Goal: Task Accomplishment & Management: Complete application form

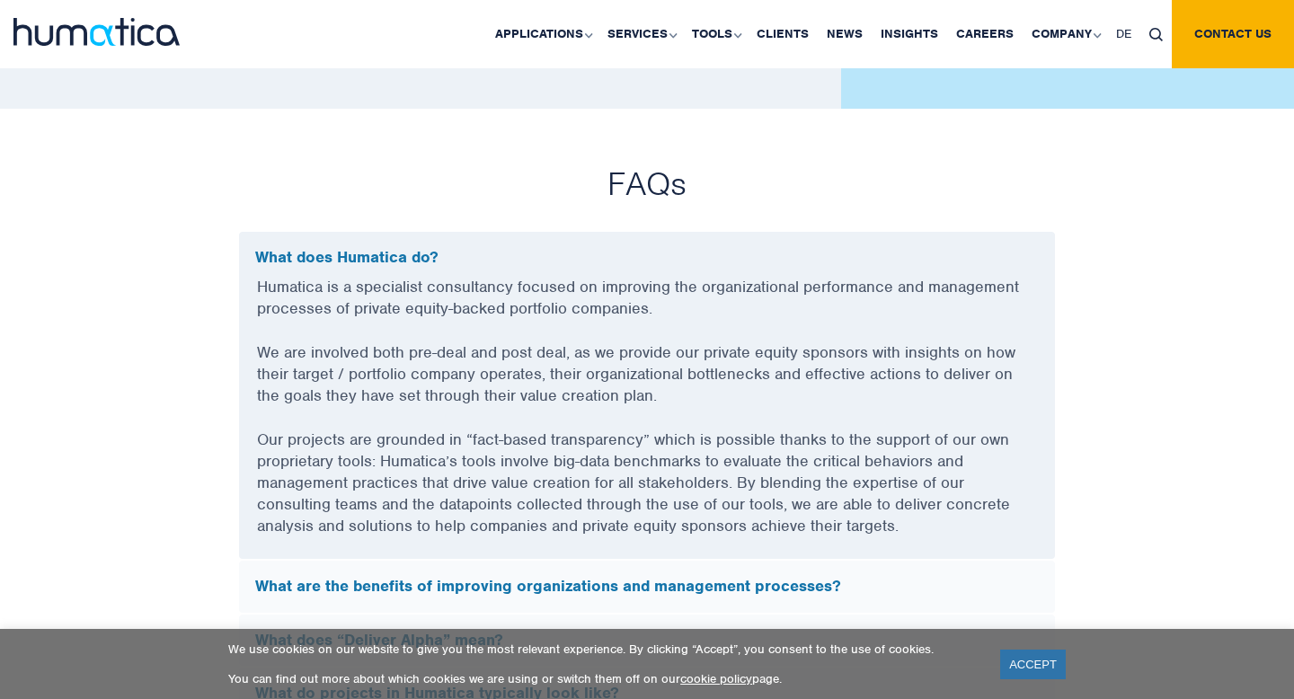
scroll to position [4924, 0]
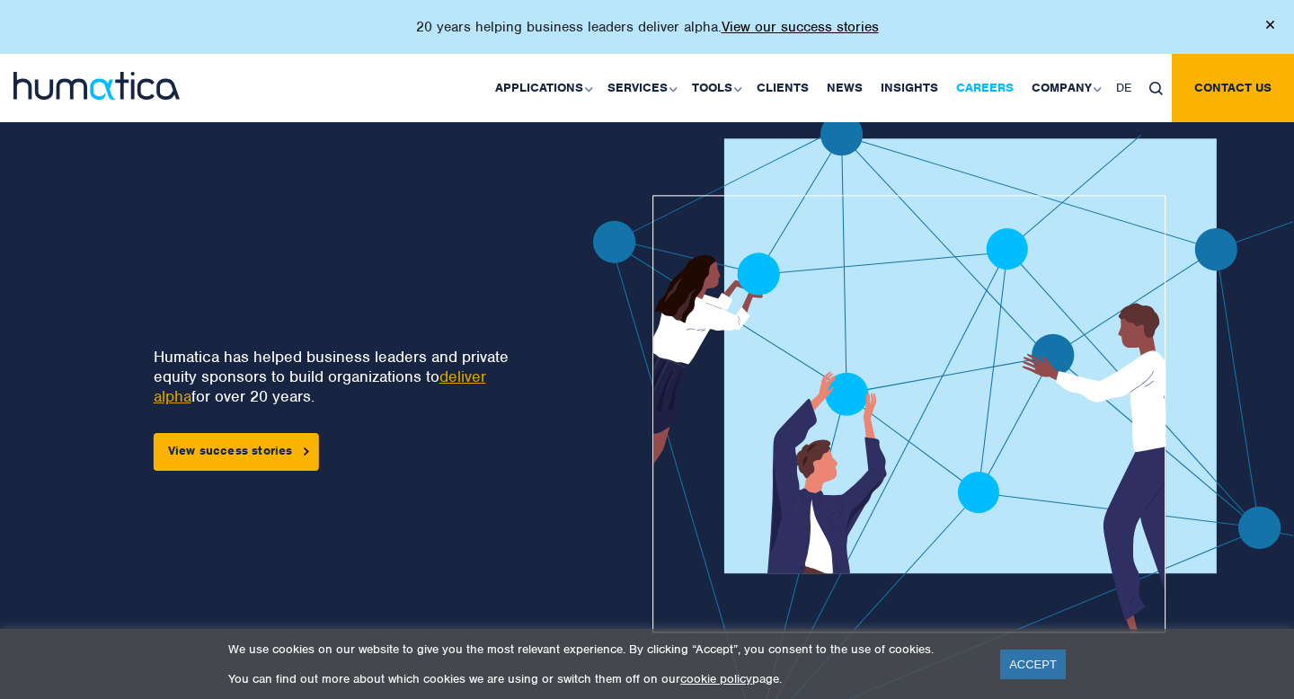
click at [995, 90] on link "Careers" at bounding box center [984, 88] width 75 height 68
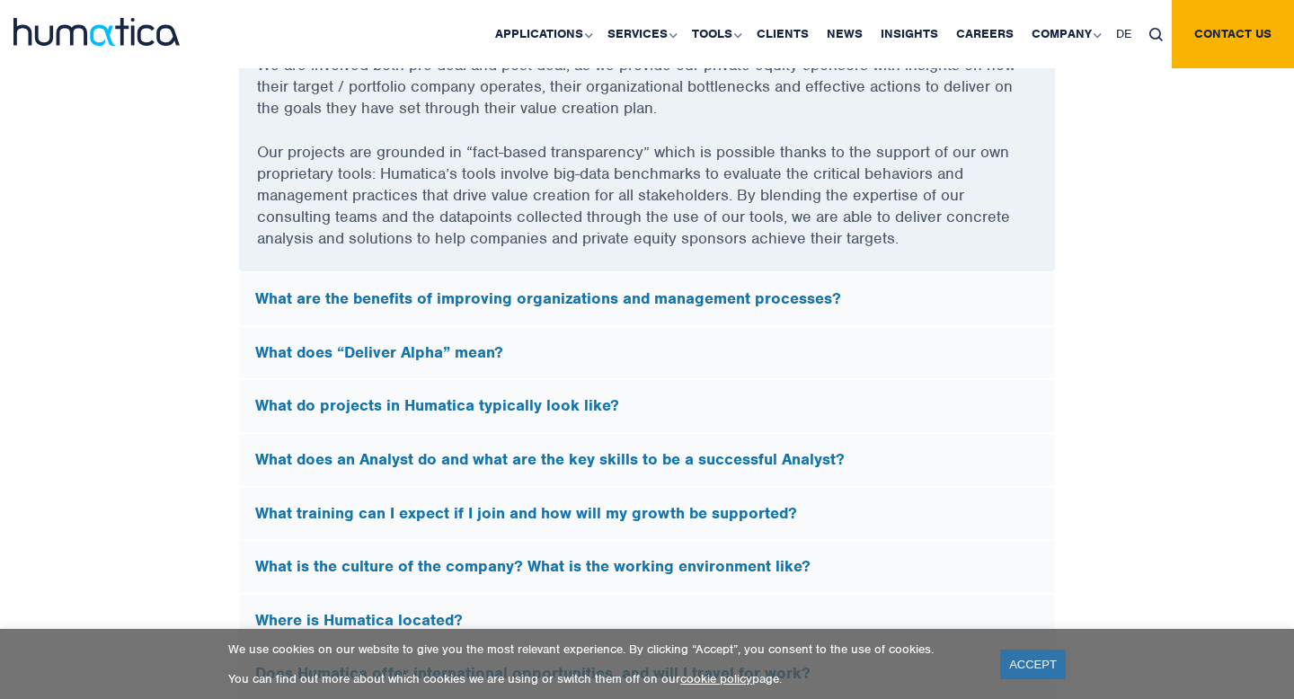
scroll to position [5031, 0]
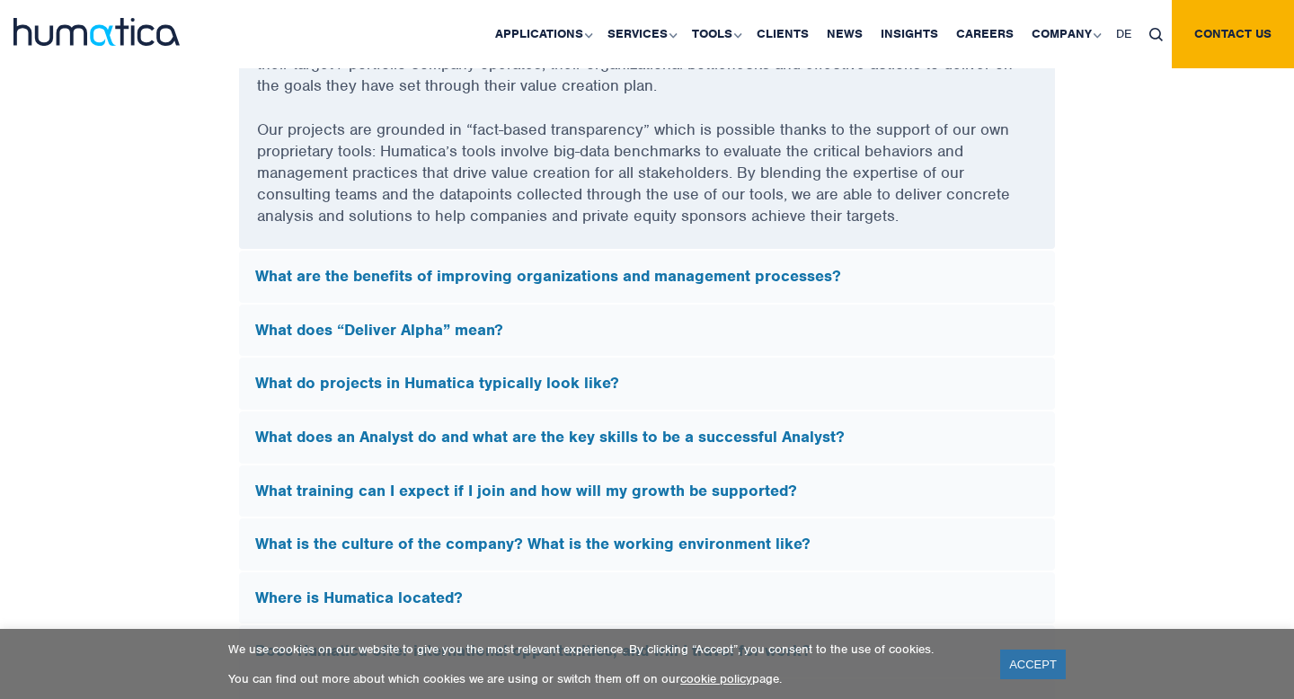
click at [499, 325] on h5 "What does “Deliver Alpha” mean?" at bounding box center [646, 331] width 783 height 20
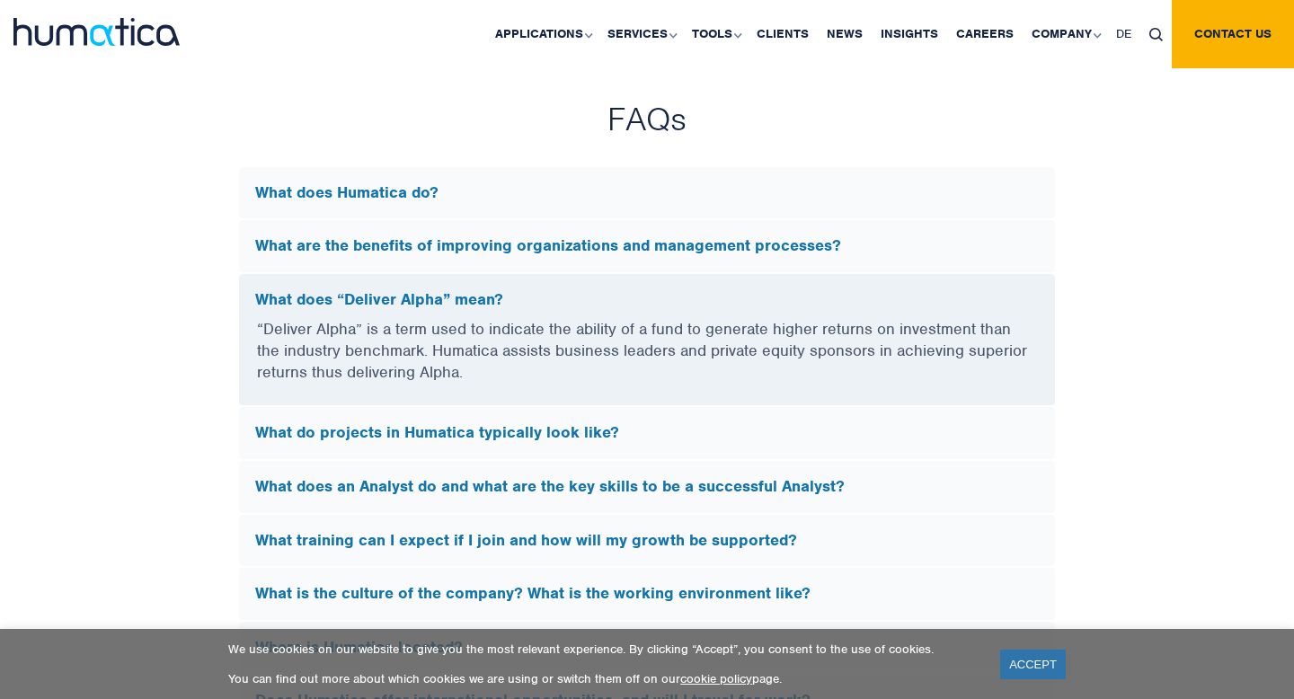
scroll to position [4713, 0]
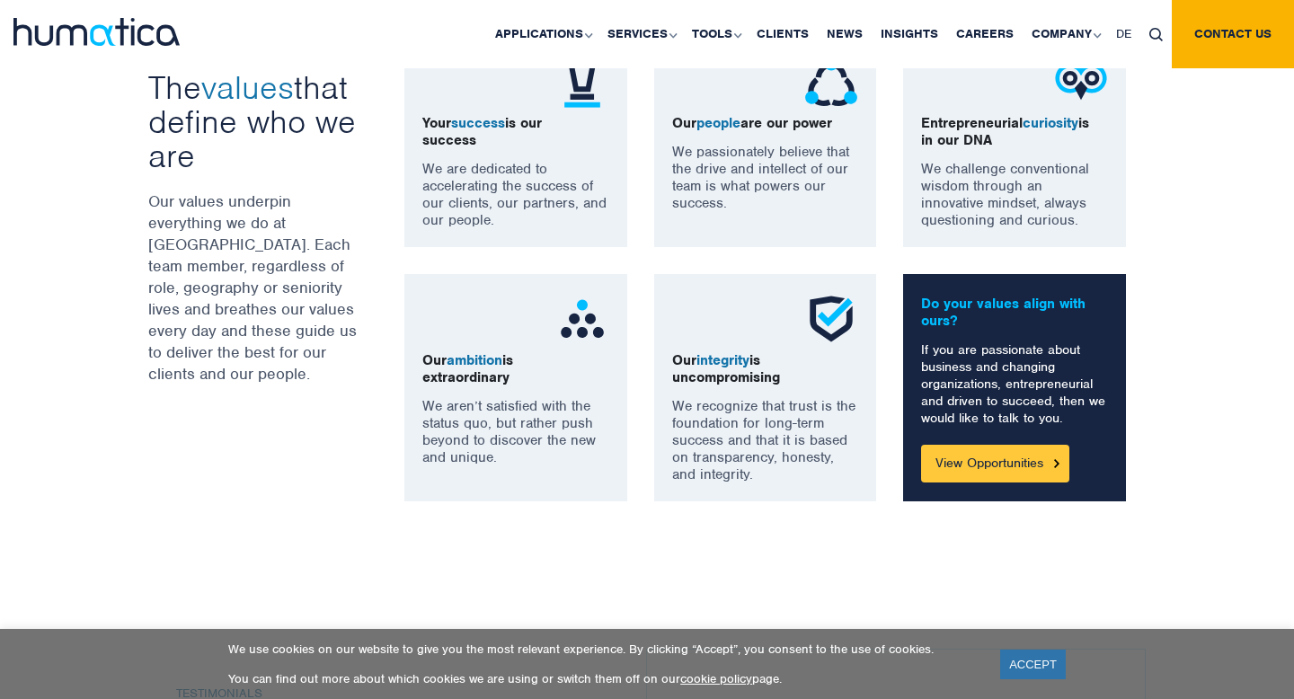
click at [982, 471] on link "View Opportunities" at bounding box center [995, 464] width 148 height 38
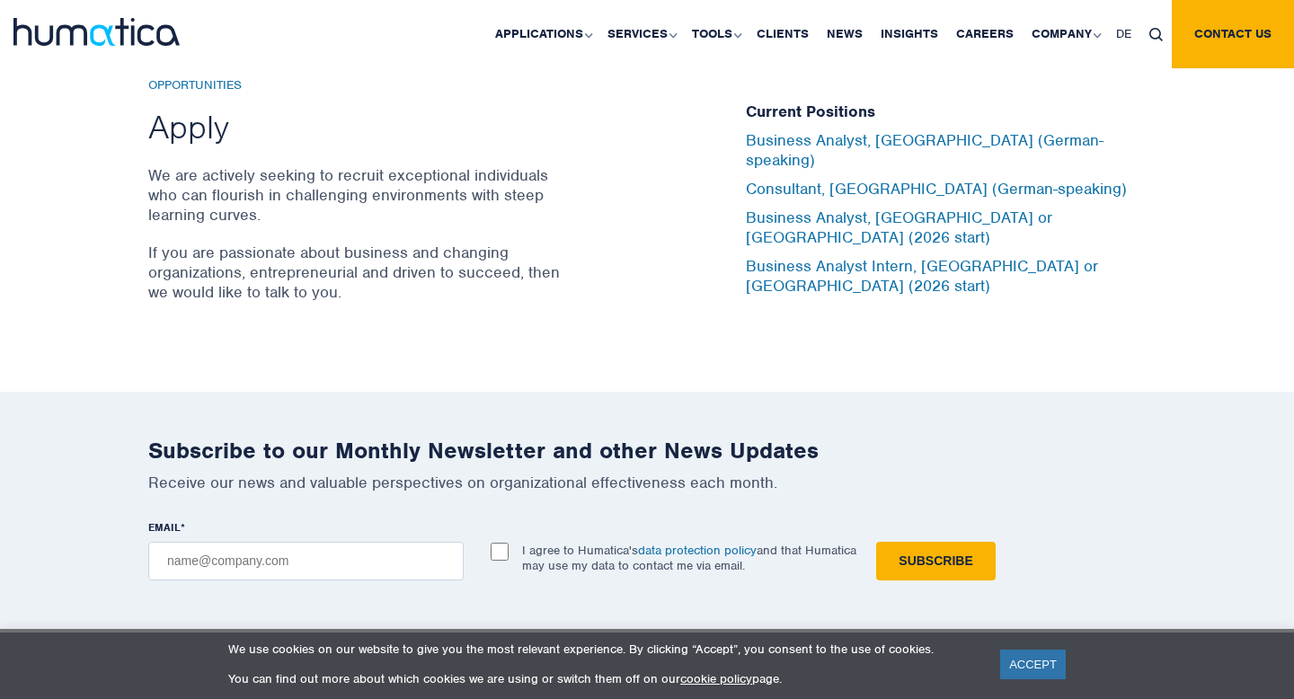
scroll to position [5773, 0]
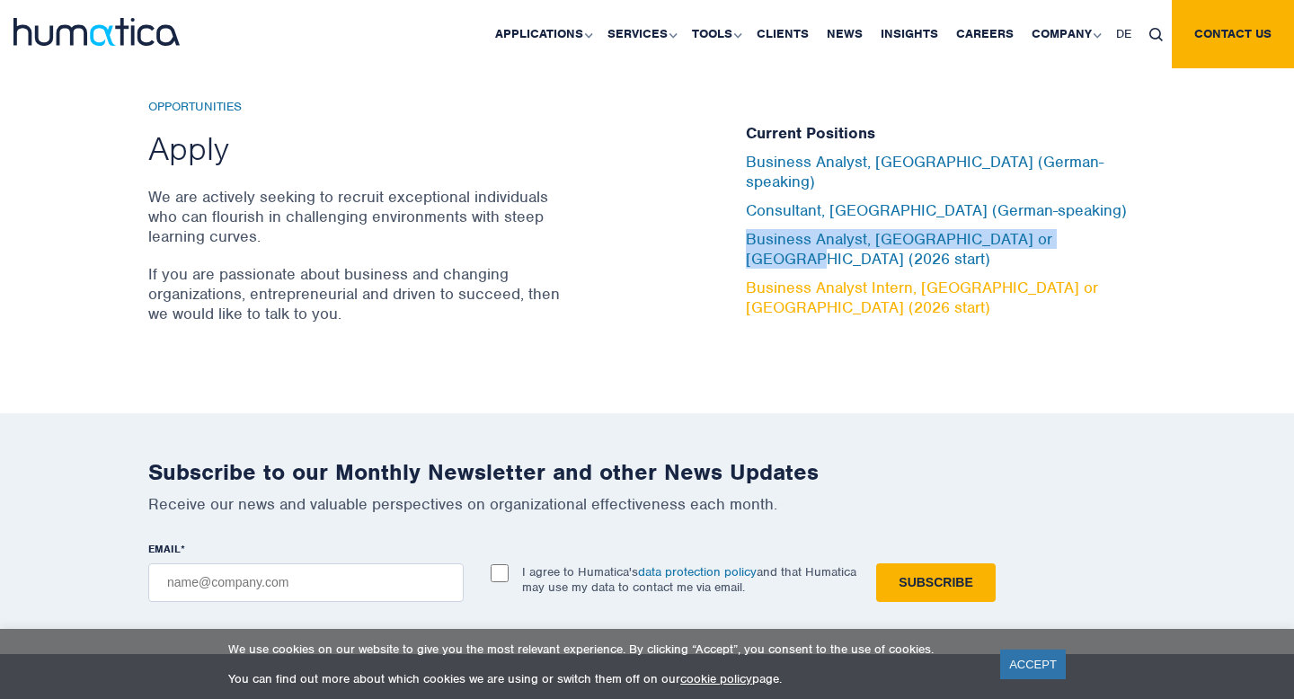
click at [1008, 278] on link "Business Analyst Intern, [GEOGRAPHIC_DATA] or [GEOGRAPHIC_DATA] (2026 start)" at bounding box center [922, 298] width 352 height 40
